Goal: Task Accomplishment & Management: Complete application form

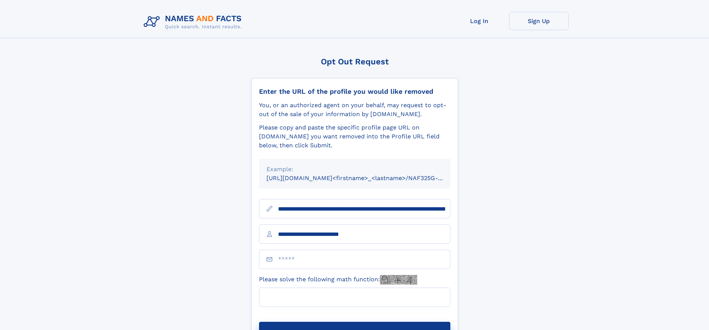
type input "**********"
type input "**"
click at [354, 322] on button "Submit Opt Out Request" at bounding box center [354, 334] width 191 height 24
